Goal: Task Accomplishment & Management: Complete application form

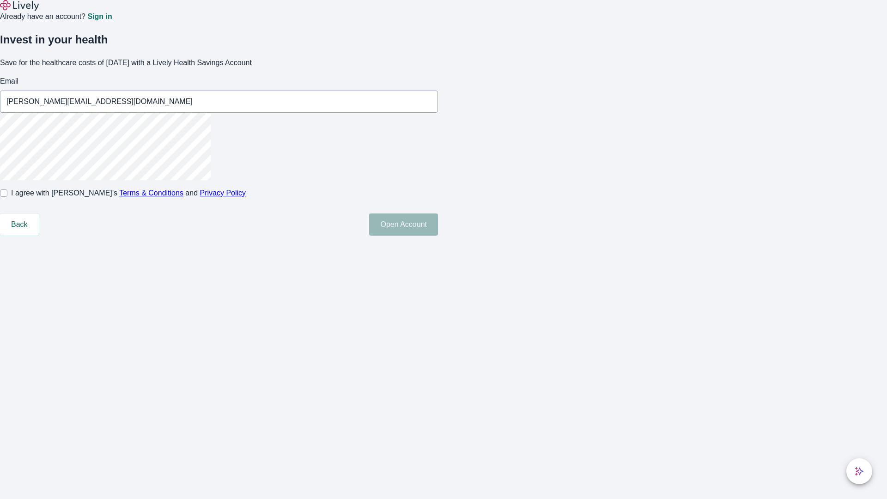
click at [7, 197] on input "I agree with Lively’s Terms & Conditions and Privacy Policy" at bounding box center [3, 192] width 7 height 7
checkbox input "true"
click at [438, 236] on button "Open Account" at bounding box center [403, 224] width 69 height 22
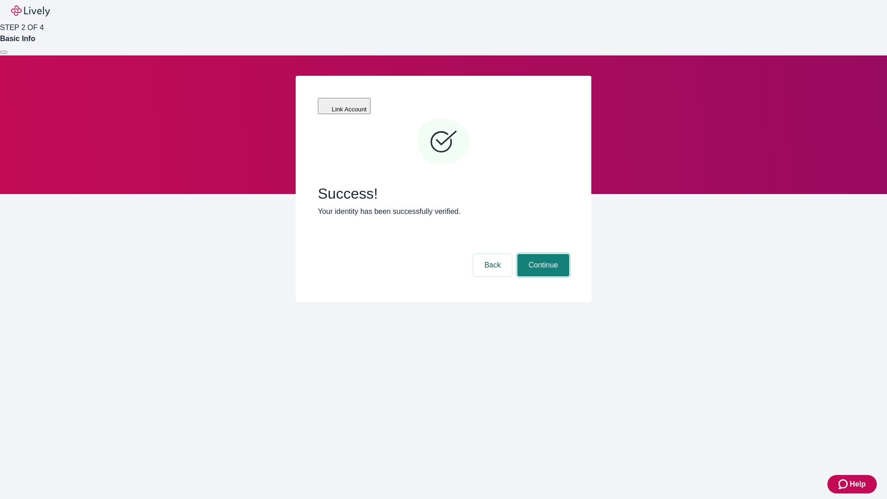
click at [542, 254] on button "Continue" at bounding box center [543, 265] width 52 height 22
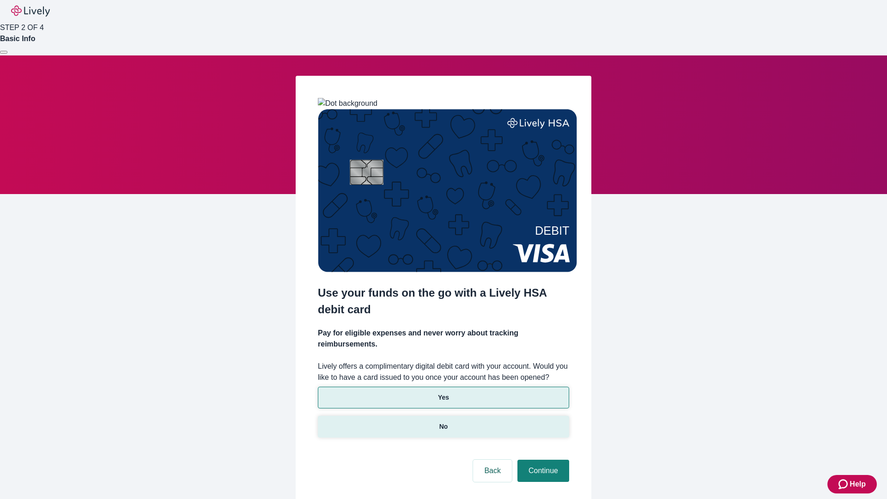
click at [443, 422] on p "No" at bounding box center [443, 427] width 9 height 10
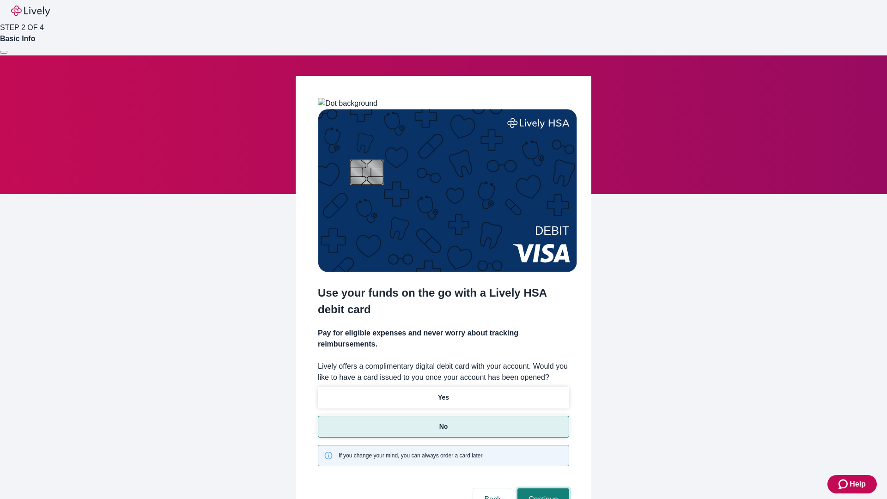
click at [542, 488] on button "Continue" at bounding box center [543, 499] width 52 height 22
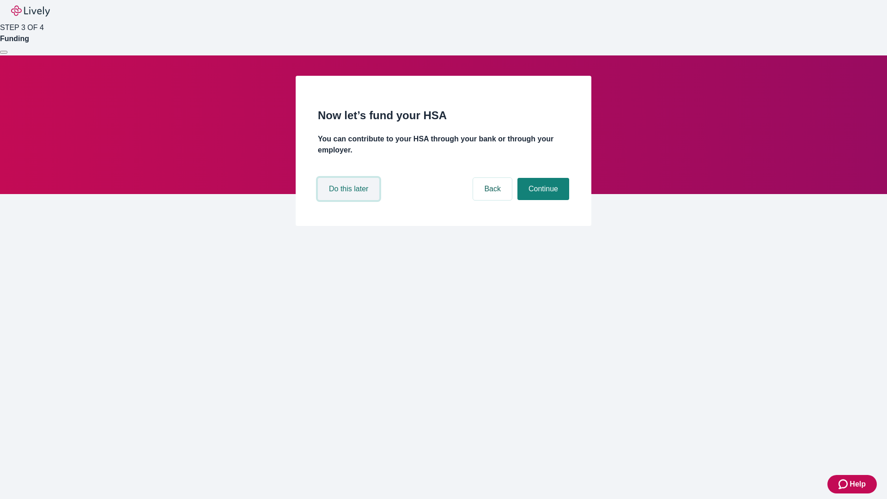
click at [350, 200] on button "Do this later" at bounding box center [348, 189] width 61 height 22
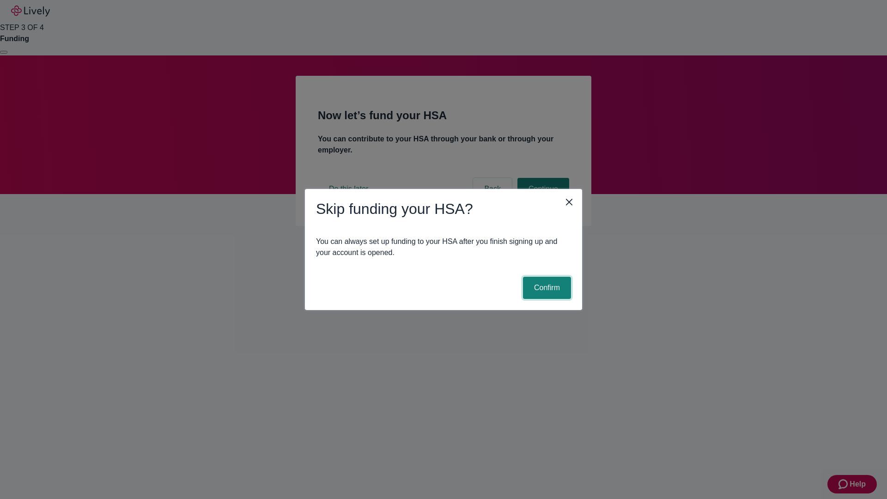
click at [546, 288] on button "Confirm" at bounding box center [547, 288] width 48 height 22
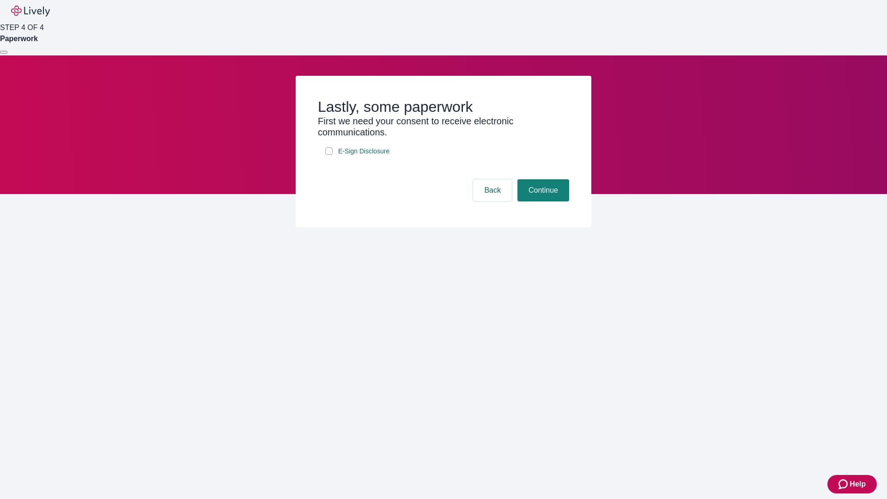
click at [329, 155] on input "E-Sign Disclosure" at bounding box center [328, 150] width 7 height 7
checkbox input "true"
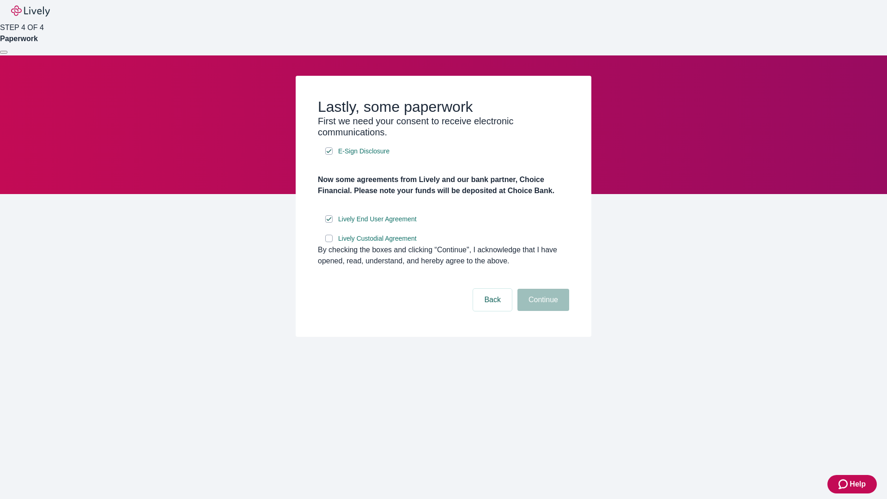
click at [329, 242] on input "Lively Custodial Agreement" at bounding box center [328, 238] width 7 height 7
checkbox input "true"
click at [542, 311] on button "Continue" at bounding box center [543, 300] width 52 height 22
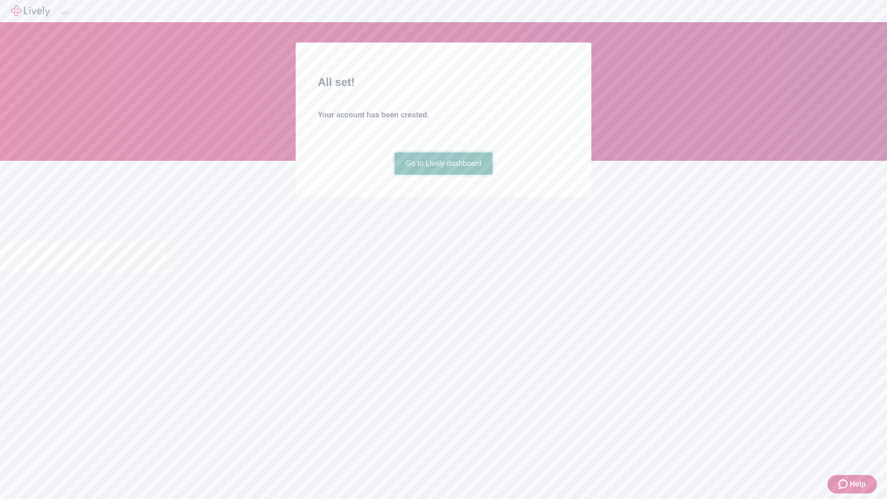
click at [443, 175] on link "Go to Lively dashboard" at bounding box center [444, 163] width 98 height 22
